Goal: Find specific page/section: Find specific page/section

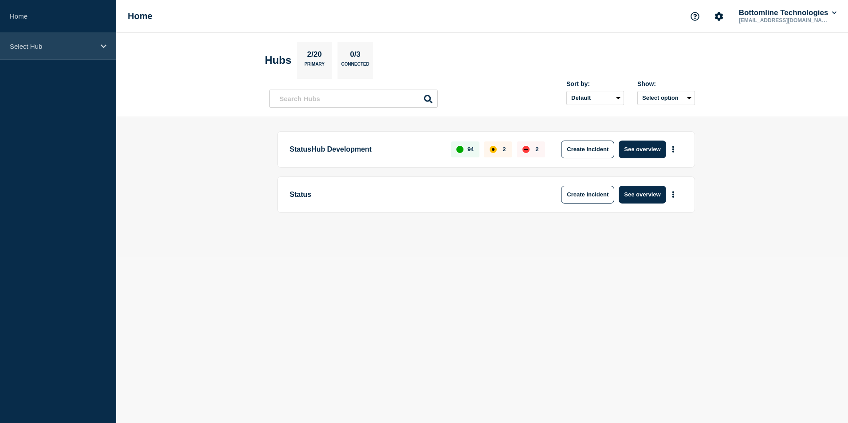
click at [102, 43] on icon at bounding box center [104, 46] width 6 height 7
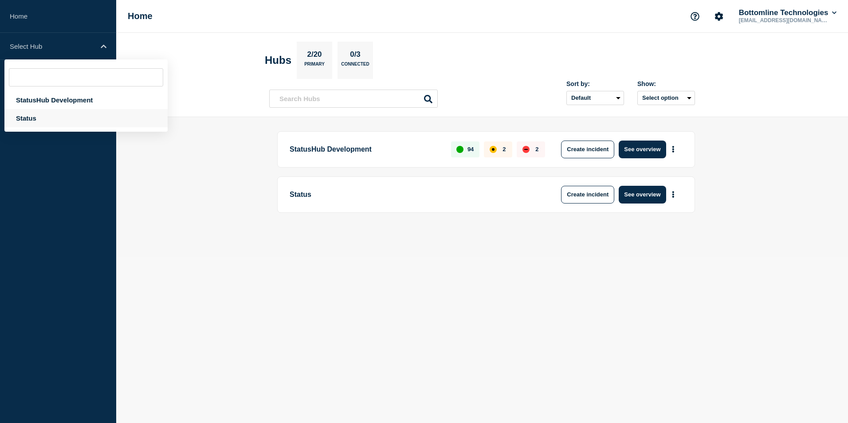
click at [40, 118] on div "Status" at bounding box center [85, 118] width 163 height 18
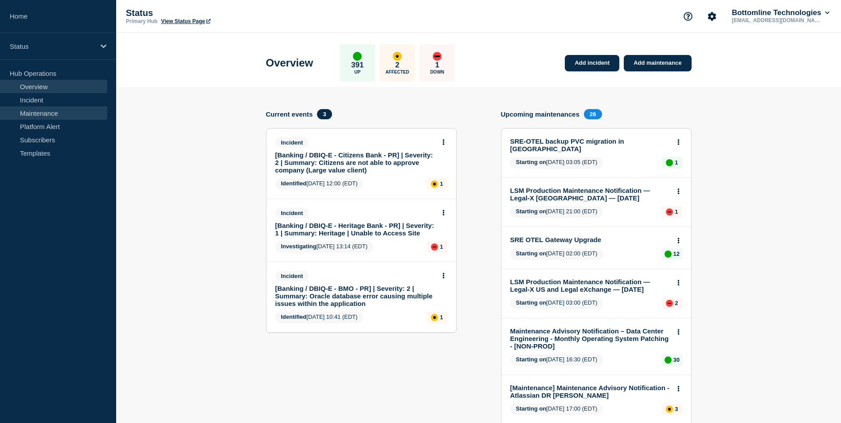
click at [70, 114] on link "Maintenance" at bounding box center [53, 112] width 107 height 13
